Goal: Transaction & Acquisition: Download file/media

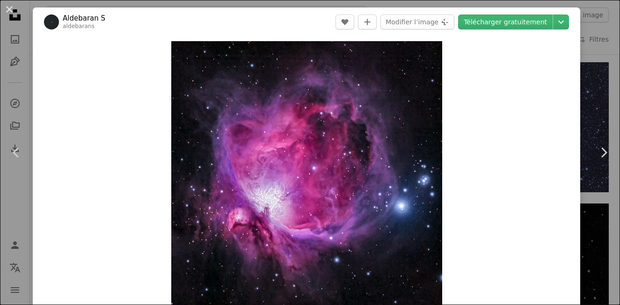
scroll to position [114, 0]
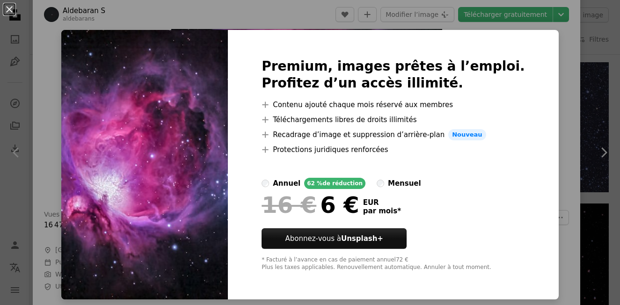
click at [533, 94] on div "Premium, images prêtes à l’emploi. Profitez d’un accès illimité. A plus sign Co…" at bounding box center [393, 164] width 331 height 269
click at [539, 123] on div "An X shape Premium, images prêtes à l’emploi. Profitez d’un accès illimité. A p…" at bounding box center [310, 152] width 620 height 305
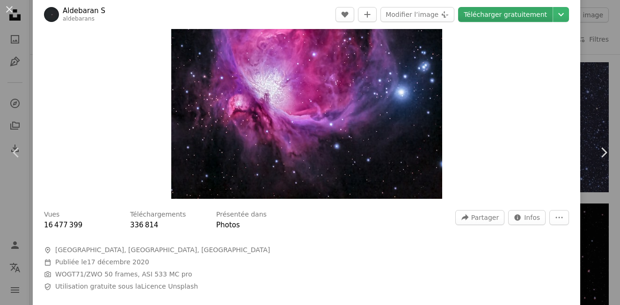
click at [518, 18] on link "Télécharger gratuitement" at bounding box center [505, 14] width 95 height 15
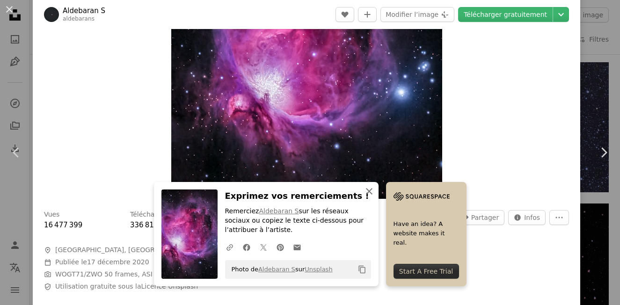
click at [367, 191] on icon "An X shape" at bounding box center [369, 191] width 11 height 11
